Goal: Task Accomplishment & Management: Manage account settings

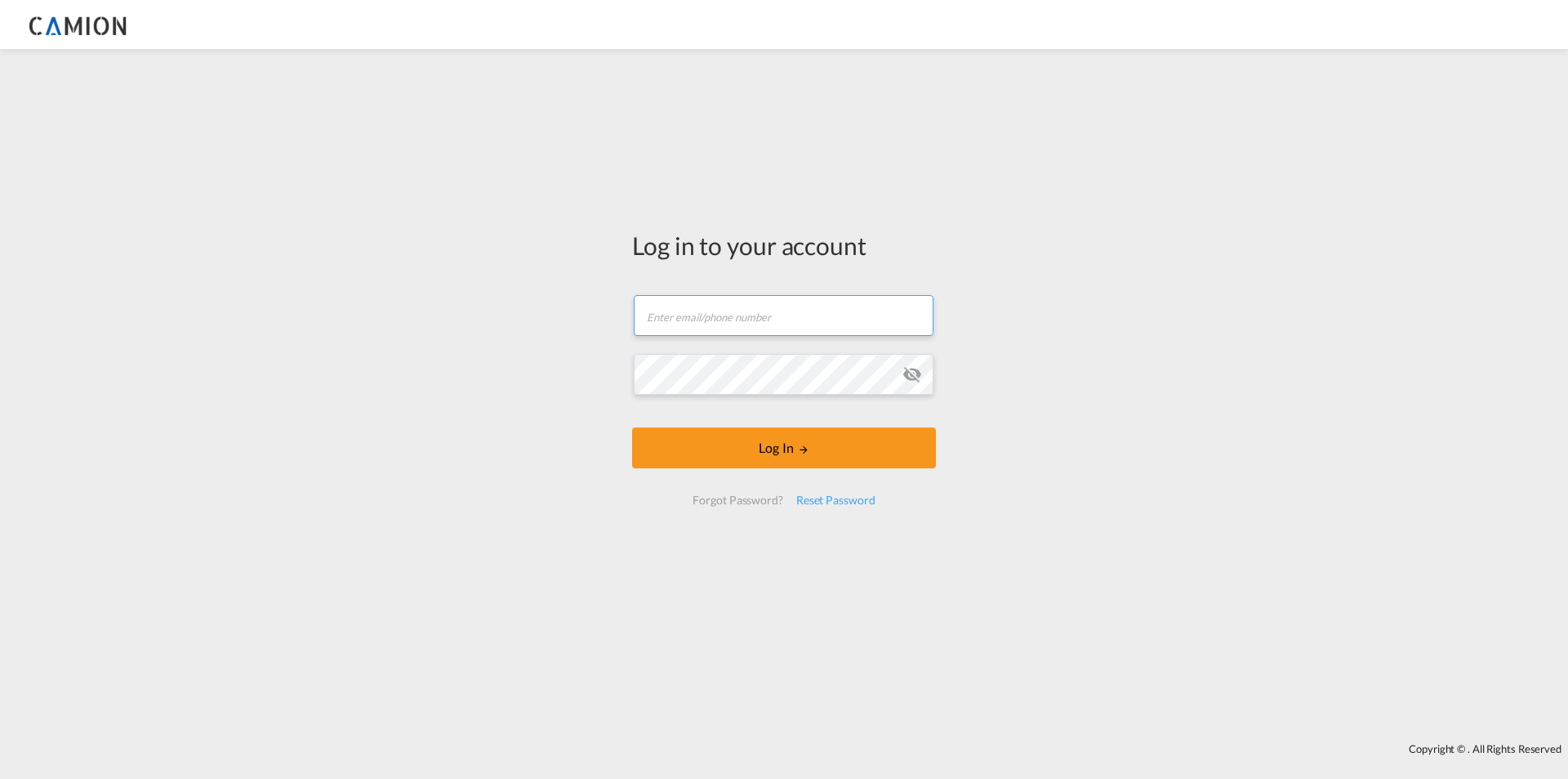
click at [726, 304] on input "text" at bounding box center [784, 315] width 300 height 41
paste input "[EMAIL_ADDRESS][DOMAIN_NAME]"
type input "[EMAIL_ADDRESS][DOMAIN_NAME]"
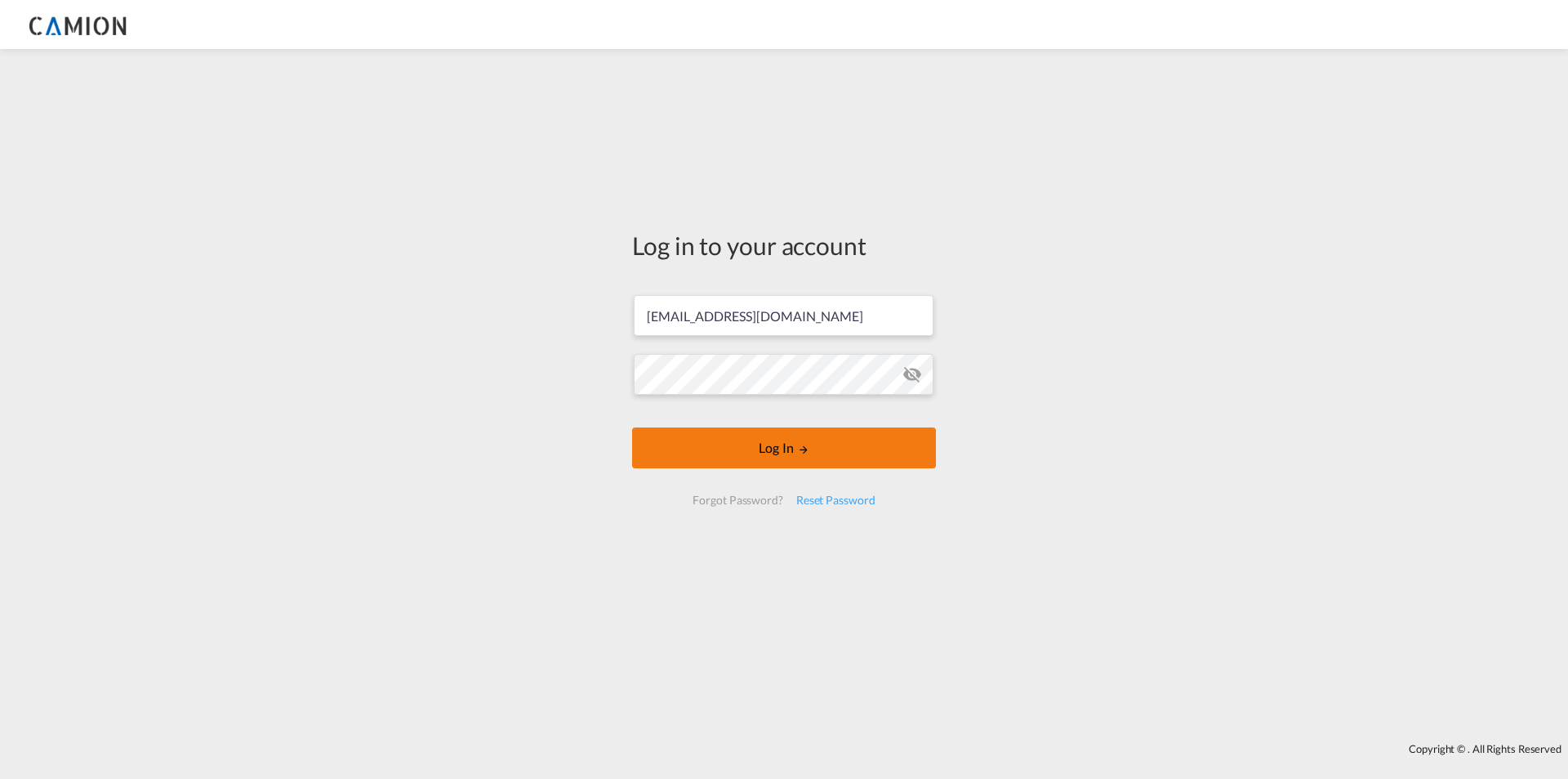
click at [724, 439] on button "Log In" at bounding box center [784, 448] width 303 height 41
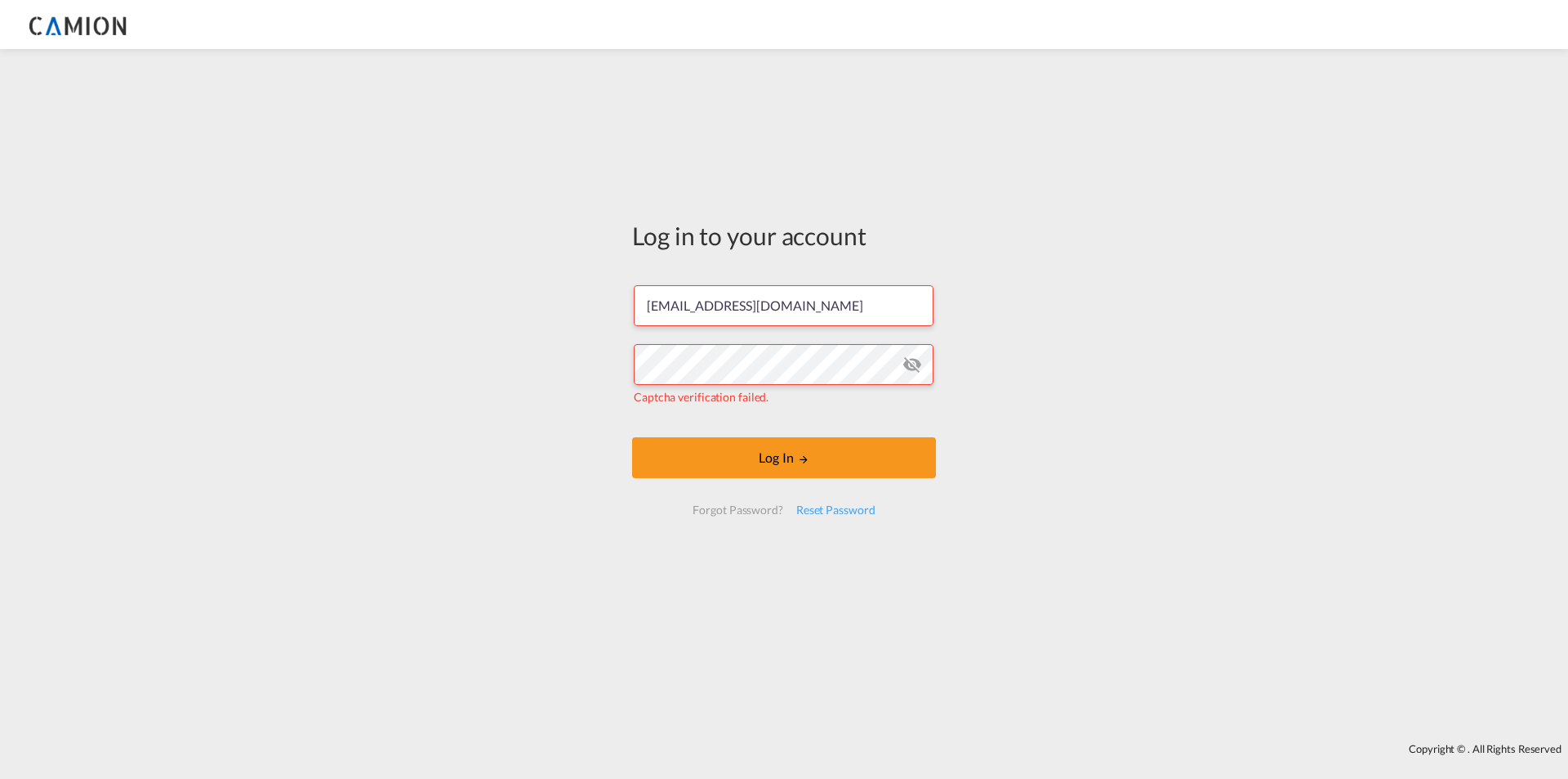
click at [917, 364] on md-icon "icon-eye-off" at bounding box center [912, 364] width 20 height 20
click at [921, 405] on md-input-container "Captcha verification failed." at bounding box center [784, 375] width 301 height 65
click at [805, 456] on md-icon "LOGIN" at bounding box center [804, 459] width 11 height 11
click at [643, 303] on input "[EMAIL_ADDRESS][DOMAIN_NAME]" at bounding box center [784, 305] width 300 height 41
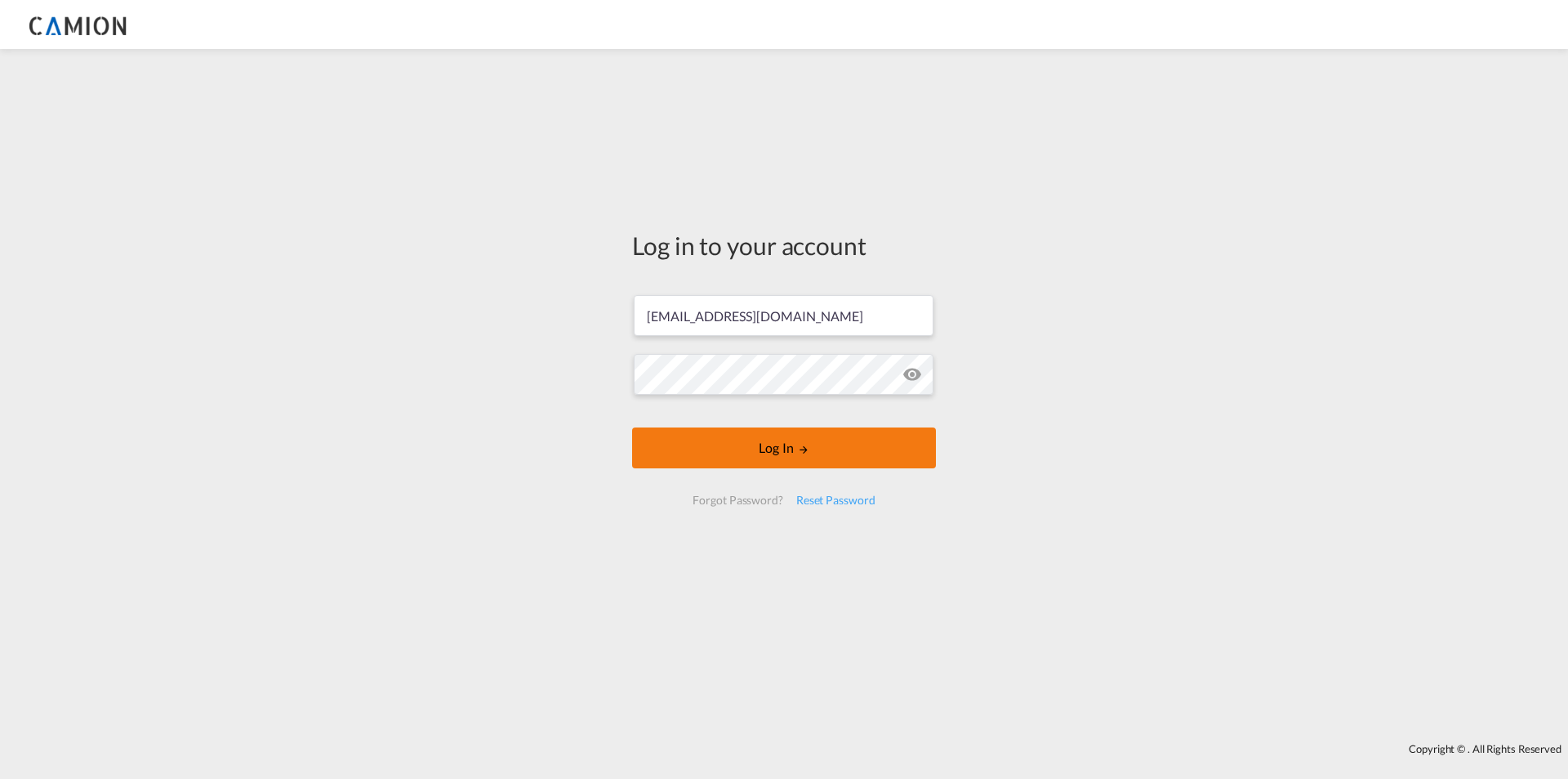
click at [740, 443] on button "Log In" at bounding box center [784, 448] width 303 height 41
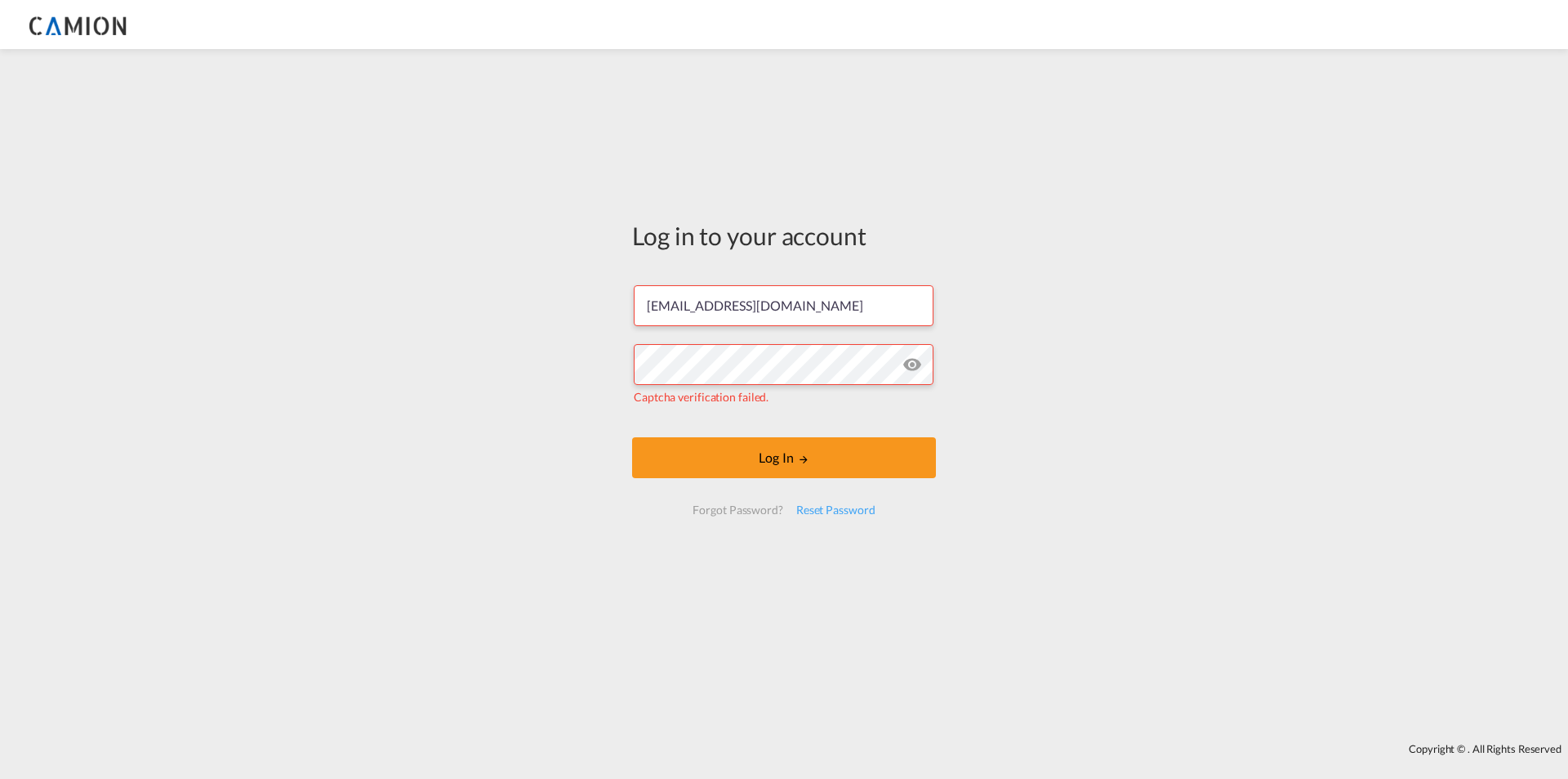
click at [472, 331] on div "Log in to your account engproesraamagdy@gmail.com Captcha verification failed. …" at bounding box center [784, 395] width 1568 height 677
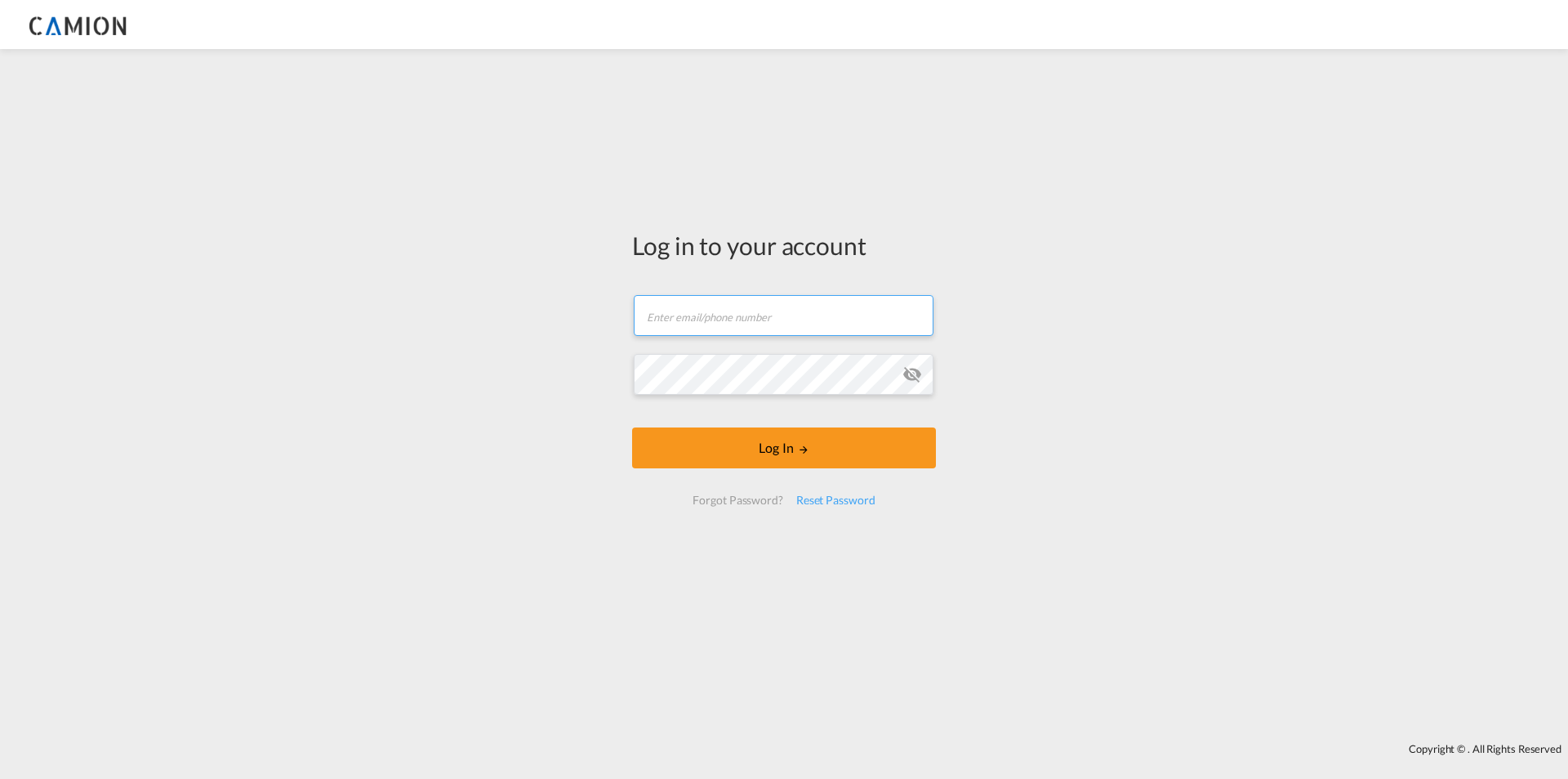
click at [681, 328] on input "text" at bounding box center [784, 315] width 300 height 41
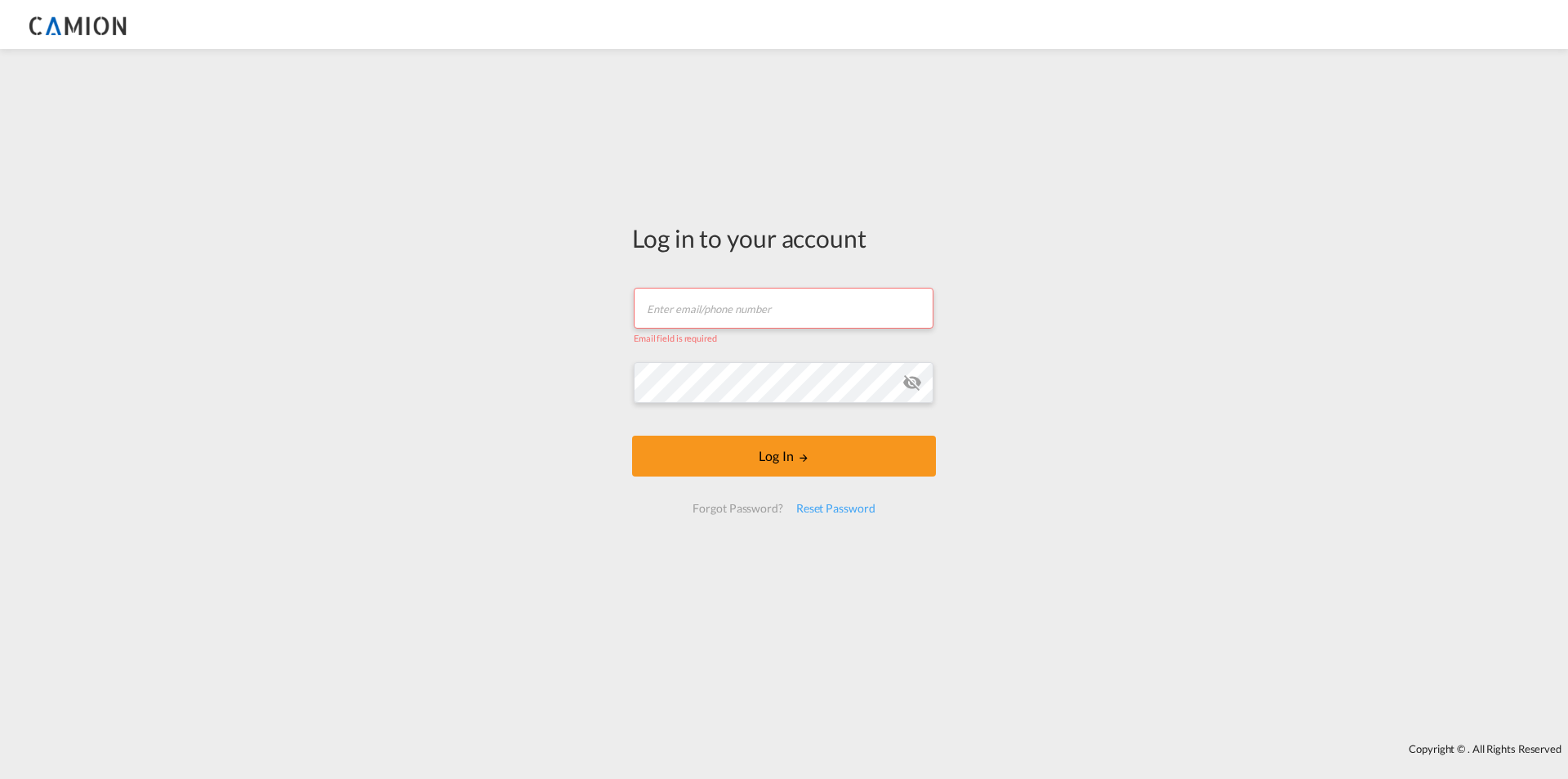
click at [687, 315] on input "text" at bounding box center [784, 307] width 300 height 41
type input "[EMAIL_ADDRESS][DOMAIN_NAME]"
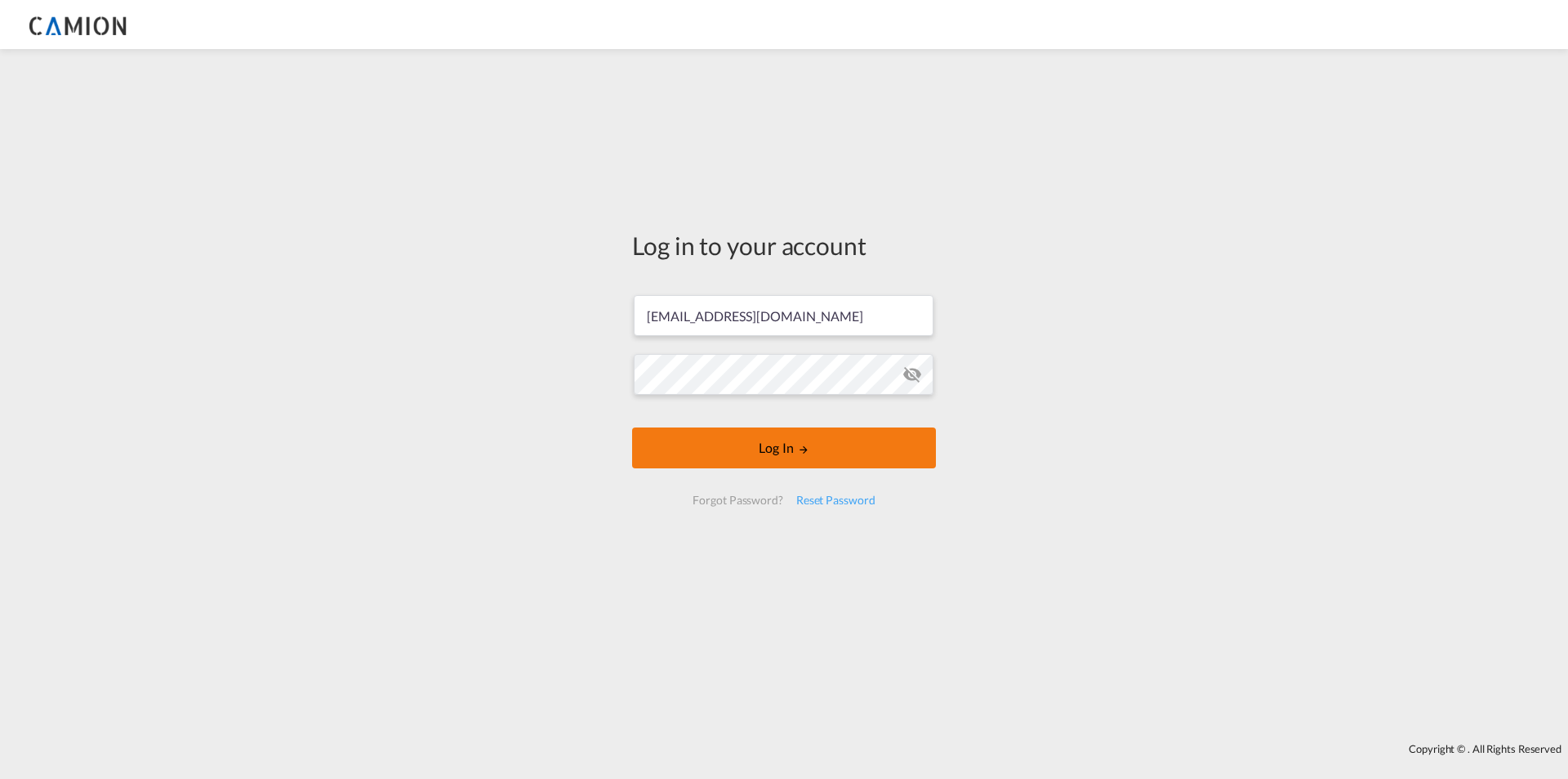
click at [746, 456] on button "Log In" at bounding box center [784, 448] width 303 height 41
